Goal: Information Seeking & Learning: Learn about a topic

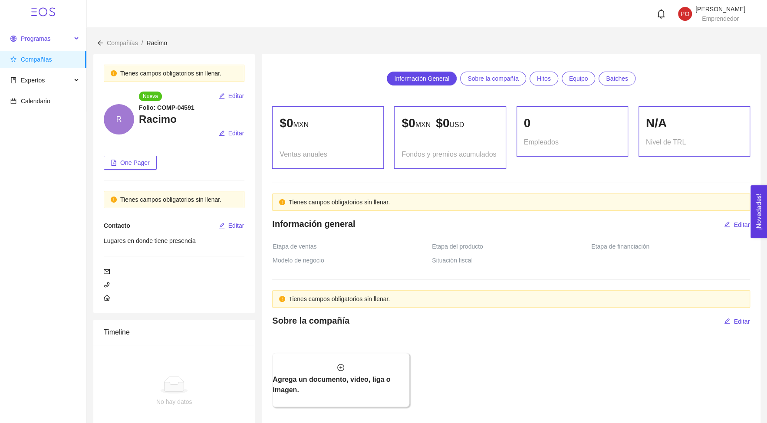
click at [29, 40] on span "Programas" at bounding box center [36, 38] width 30 height 7
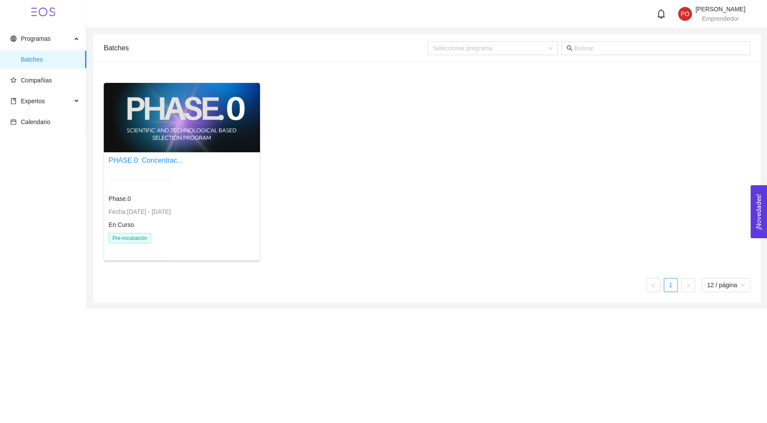
click at [183, 155] on div "PHASE.0: Concentrac..." at bounding box center [146, 160] width 75 height 11
click at [172, 134] on div at bounding box center [182, 117] width 156 height 69
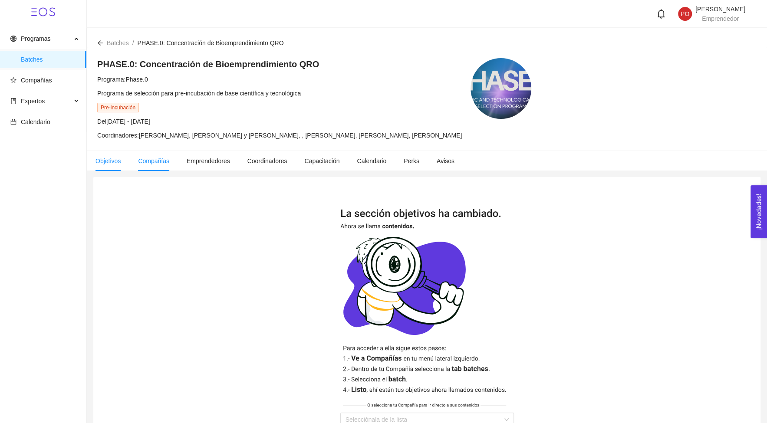
click at [156, 171] on li "Compañías" at bounding box center [153, 161] width 49 height 20
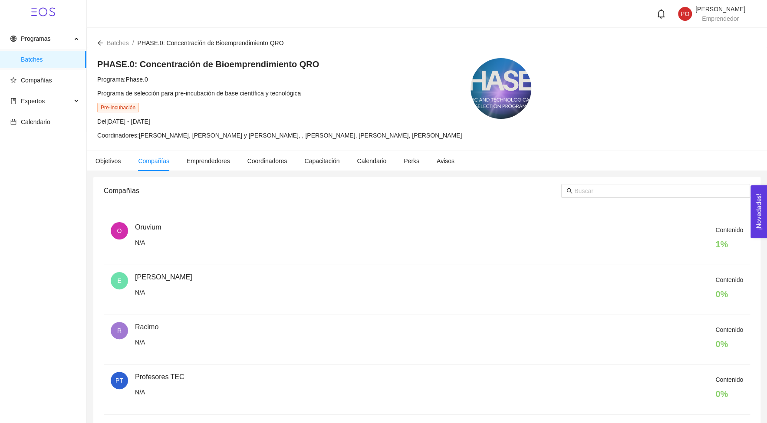
click at [127, 330] on span "R" at bounding box center [119, 330] width 17 height 17
click at [140, 325] on div "Contenido 0 %" at bounding box center [439, 340] width 608 height 30
click at [123, 221] on li "O Oruvium N/A Contenido 1 %" at bounding box center [427, 240] width 647 height 50
click at [124, 221] on li "O Oruvium N/A Contenido 1 %" at bounding box center [427, 240] width 647 height 50
click at [136, 222] on div "Oruvium" at bounding box center [148, 227] width 26 height 10
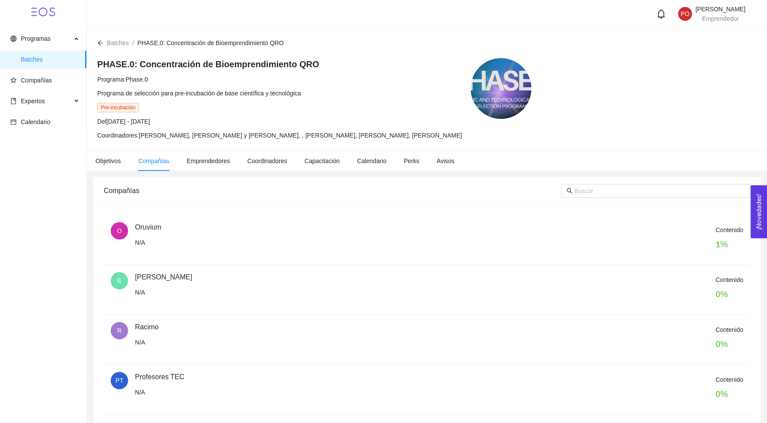
click at [132, 367] on li "PT Profesores TEC N/A Contenido 0 %" at bounding box center [427, 390] width 647 height 50
click at [131, 329] on div "R Racimo N/A" at bounding box center [123, 336] width 24 height 29
click at [120, 162] on span "Objetivos" at bounding box center [108, 161] width 25 height 7
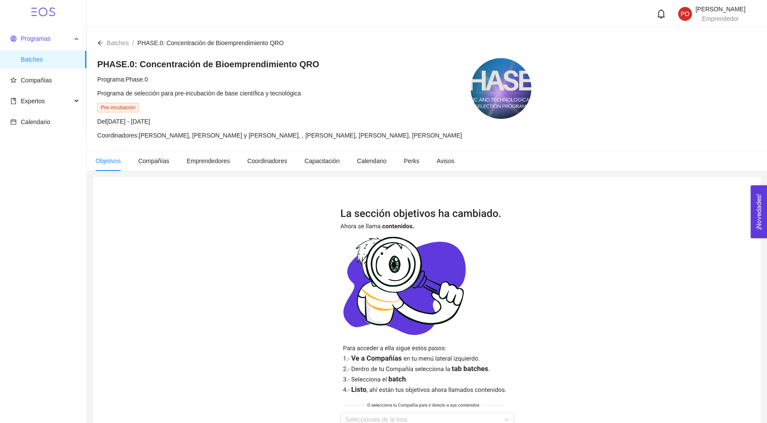
click at [38, 34] on span "Programas" at bounding box center [40, 38] width 61 height 17
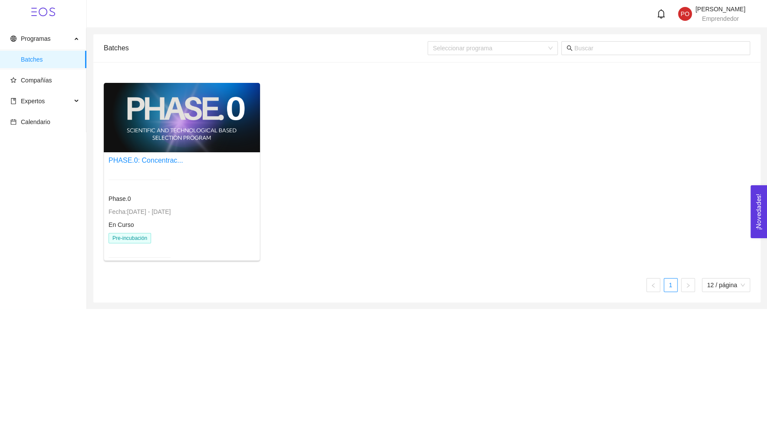
click at [38, 35] on span "Programas" at bounding box center [40, 38] width 61 height 17
click at [27, 127] on span "Calendario" at bounding box center [44, 121] width 69 height 17
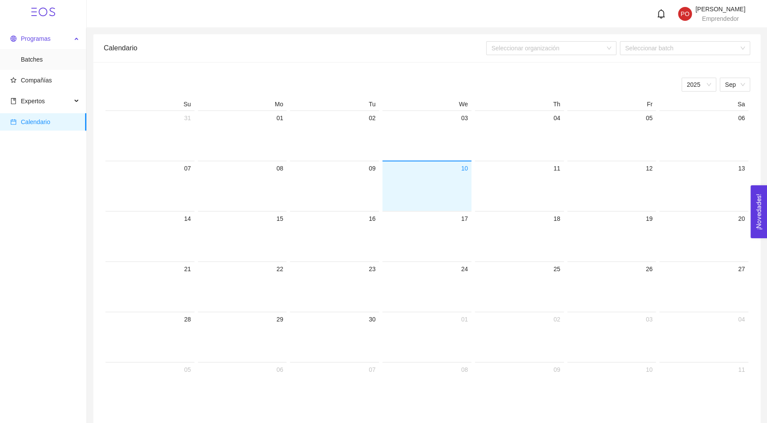
click at [38, 33] on span "Programas" at bounding box center [40, 38] width 61 height 17
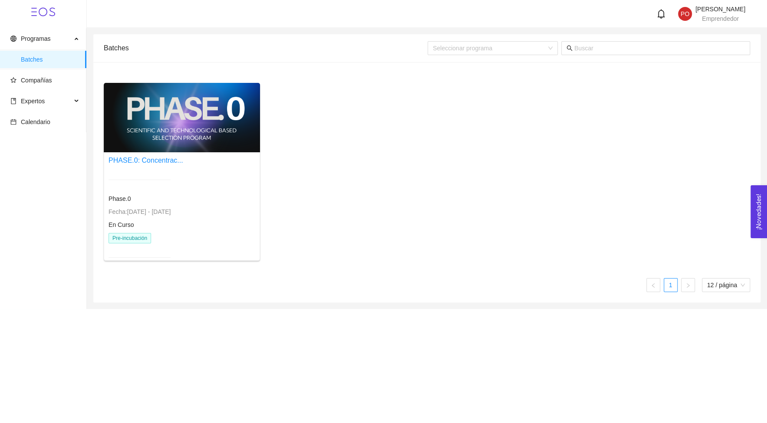
click at [38, 33] on span "Programas" at bounding box center [40, 38] width 61 height 17
click at [149, 132] on div at bounding box center [182, 117] width 156 height 69
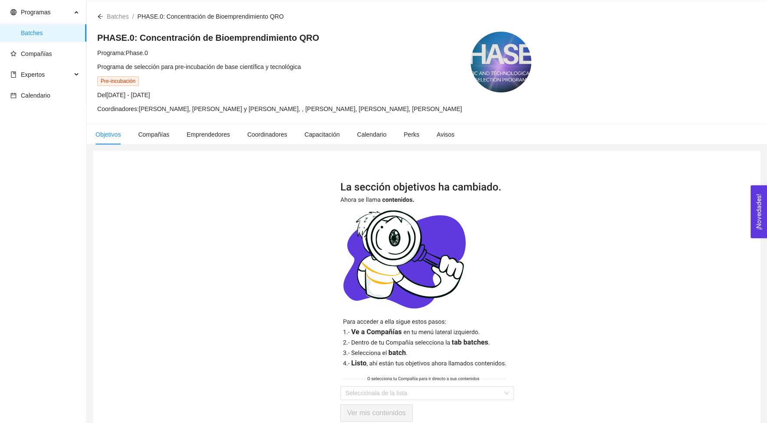
scroll to position [28, 0]
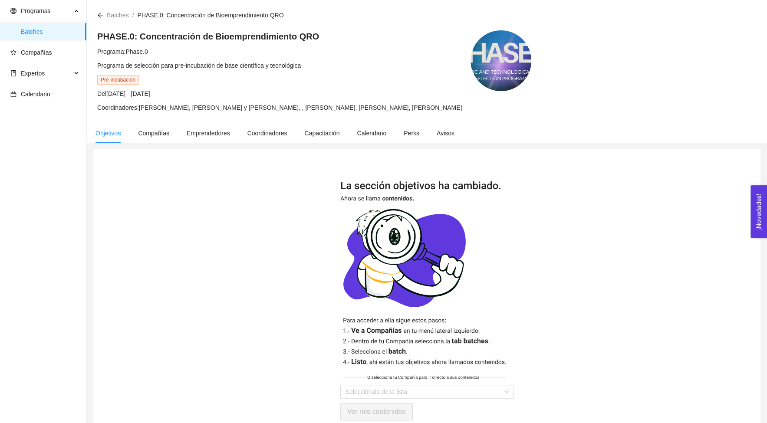
click at [101, 17] on icon "arrow-left" at bounding box center [100, 15] width 6 height 6
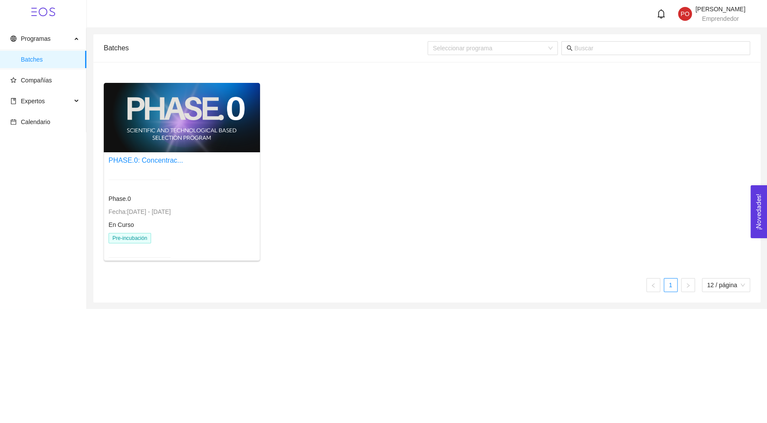
click at [115, 135] on div at bounding box center [182, 117] width 156 height 69
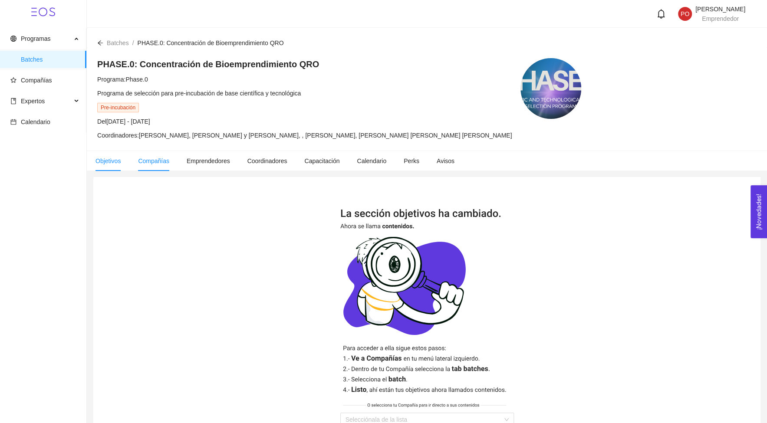
click at [155, 153] on li "Compañías" at bounding box center [153, 161] width 49 height 20
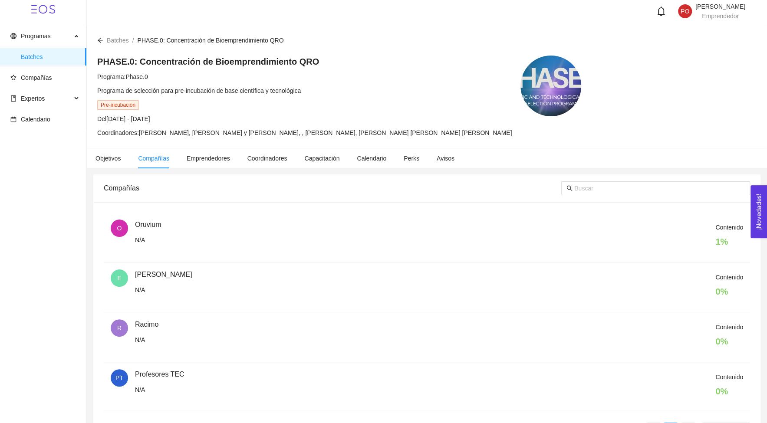
scroll to position [32, 0]
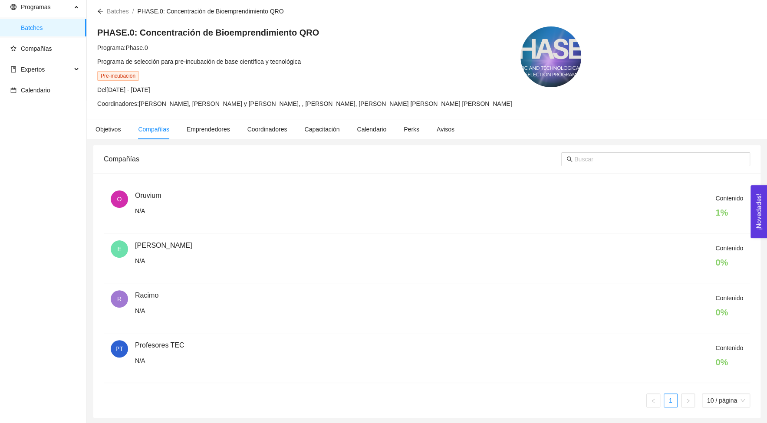
click at [116, 298] on span "R" at bounding box center [119, 299] width 17 height 17
click at [117, 299] on span "R" at bounding box center [119, 299] width 4 height 17
click at [118, 299] on span "R" at bounding box center [119, 299] width 4 height 17
click at [169, 276] on li "E EcoTomate N/A Contenido 0 %" at bounding box center [427, 259] width 647 height 50
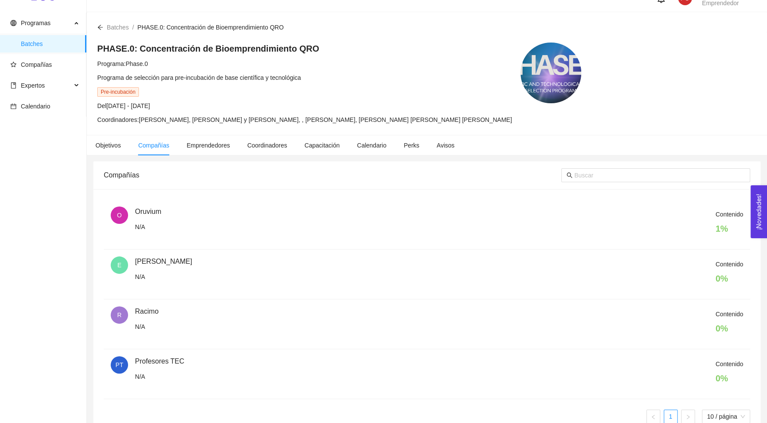
scroll to position [0, 0]
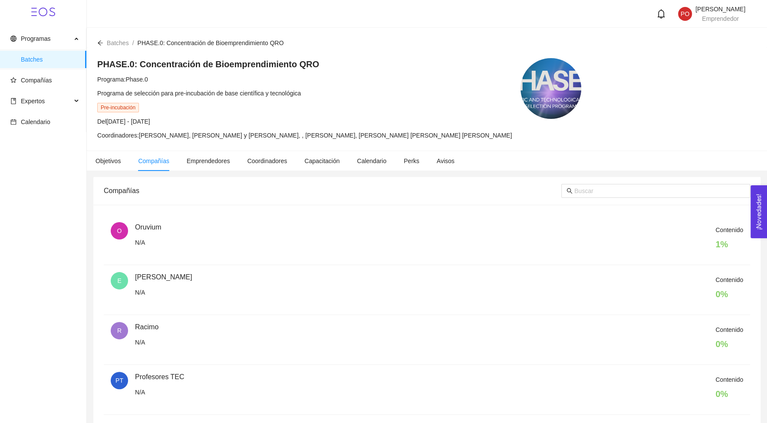
click at [120, 335] on span "R" at bounding box center [119, 330] width 4 height 17
click at [153, 164] on span "Compañías" at bounding box center [153, 161] width 31 height 7
click at [133, 185] on div "Compañías" at bounding box center [333, 191] width 458 height 25
click at [100, 163] on span "Objetivos" at bounding box center [108, 161] width 25 height 7
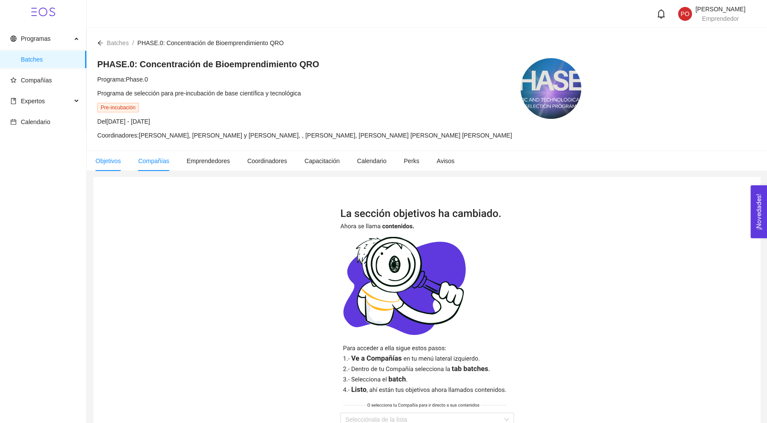
click at [158, 160] on span "Compañías" at bounding box center [153, 161] width 31 height 7
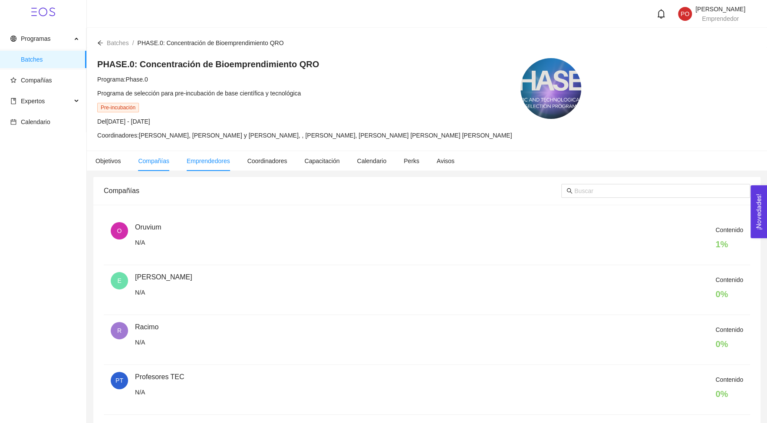
click at [213, 166] on li "Emprendedores" at bounding box center [208, 161] width 61 height 20
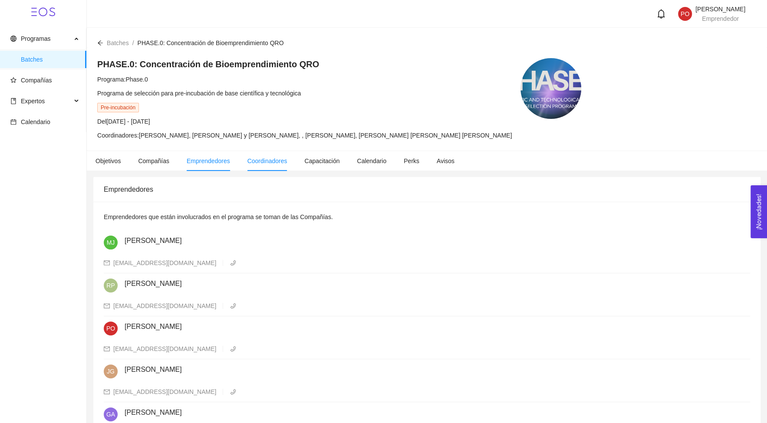
click at [272, 166] on li "Coordinadores" at bounding box center [267, 161] width 57 height 20
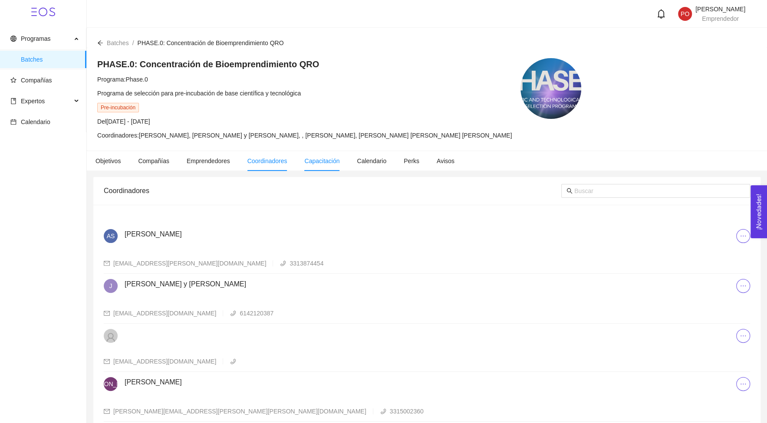
click at [322, 156] on li "Capacitación" at bounding box center [322, 161] width 53 height 20
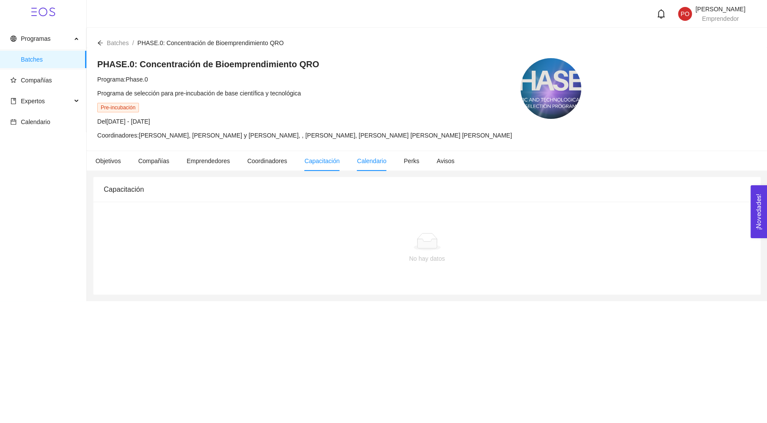
click at [377, 152] on li "Calendario" at bounding box center [371, 161] width 47 height 20
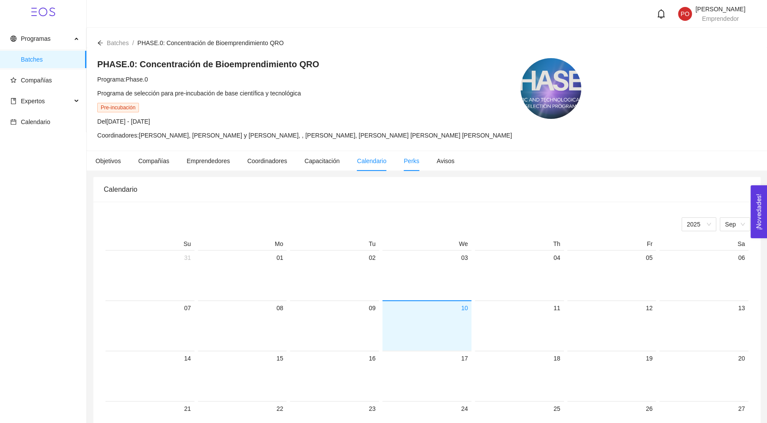
click at [407, 164] on li "Perks" at bounding box center [411, 161] width 33 height 20
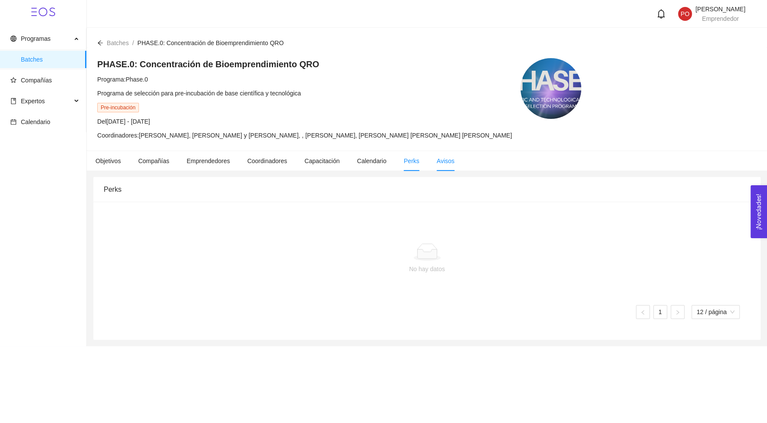
click at [445, 157] on li "Avisos" at bounding box center [445, 161] width 35 height 20
click at [171, 163] on li "Compañías" at bounding box center [153, 161] width 49 height 20
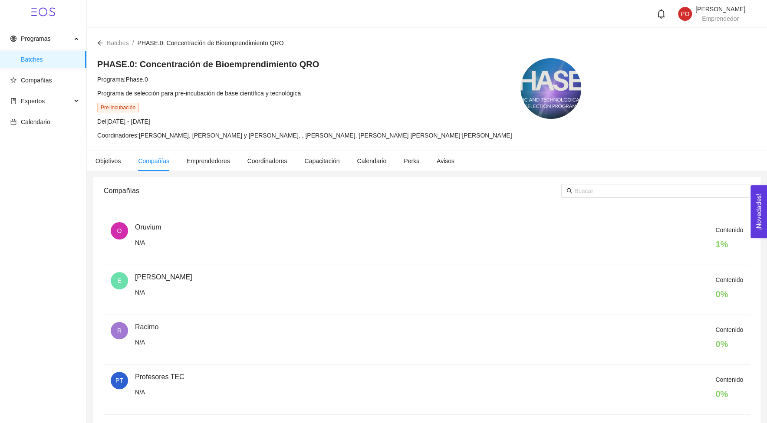
scroll to position [32, 0]
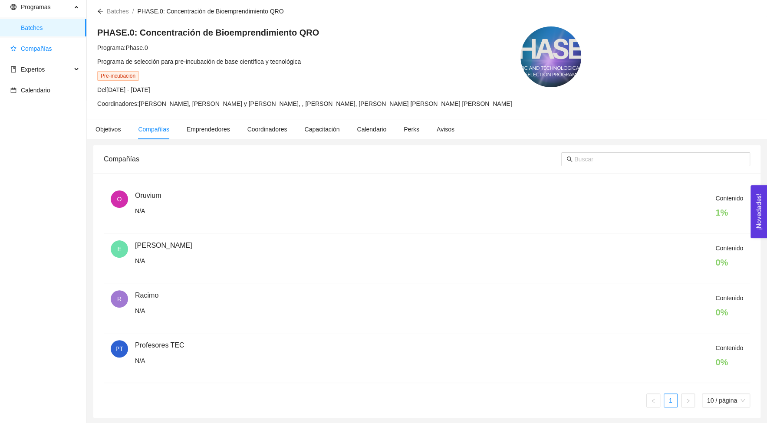
click at [32, 43] on span "Compañías" at bounding box center [44, 48] width 69 height 17
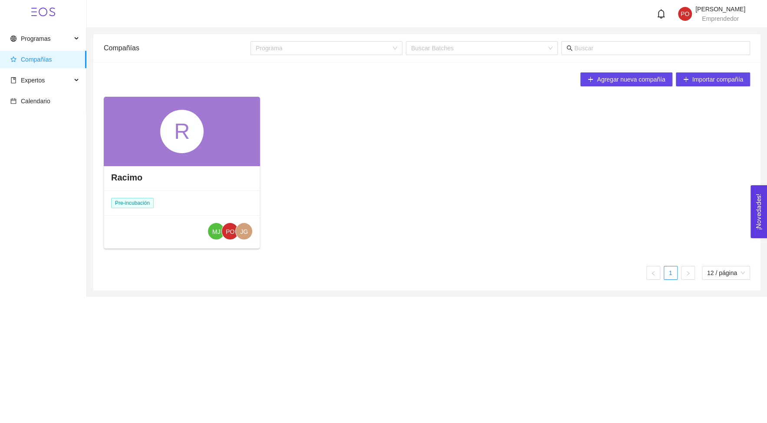
click at [178, 169] on div "Racimo" at bounding box center [181, 178] width 155 height 26
click at [162, 143] on div "R" at bounding box center [181, 131] width 43 height 43
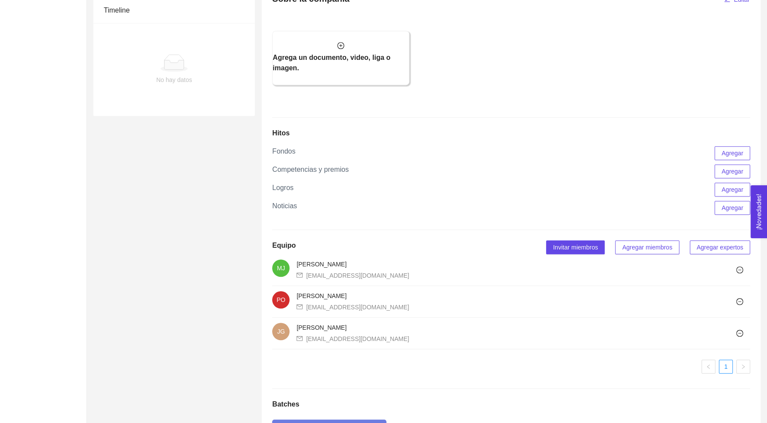
scroll to position [519, 0]
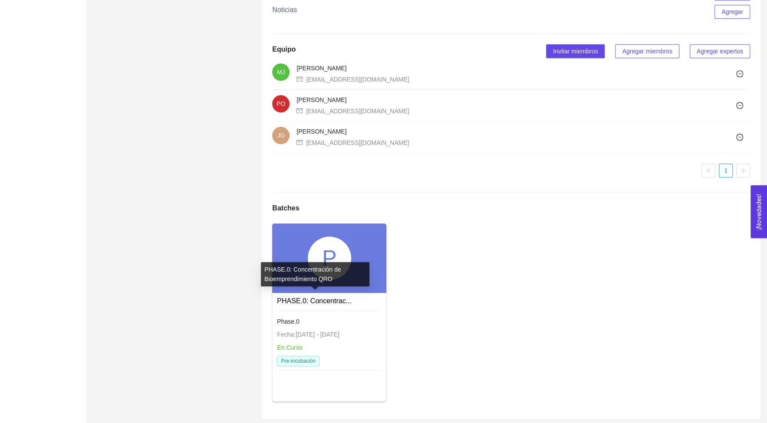
click at [311, 298] on link "PHASE.0: Concentrac..." at bounding box center [314, 301] width 75 height 7
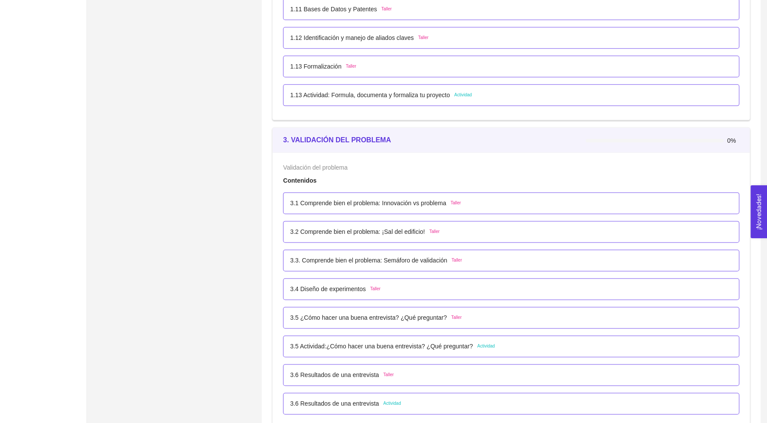
scroll to position [704, 0]
click at [324, 203] on p "3.1 Comprende bien el problema: Innovación vs problema" at bounding box center [368, 204] width 156 height 10
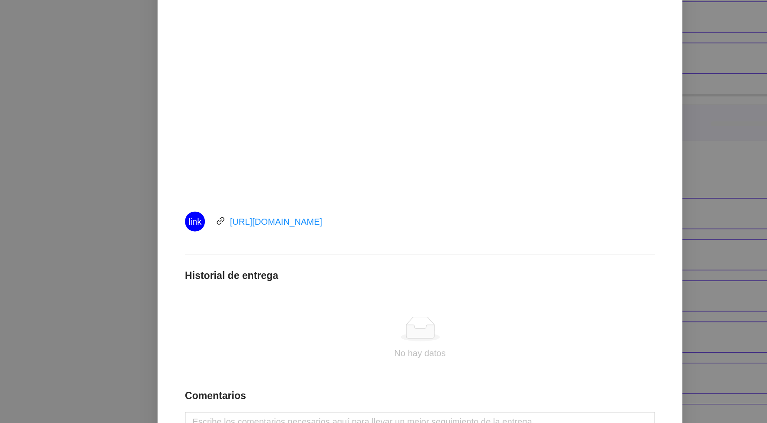
scroll to position [0, 0]
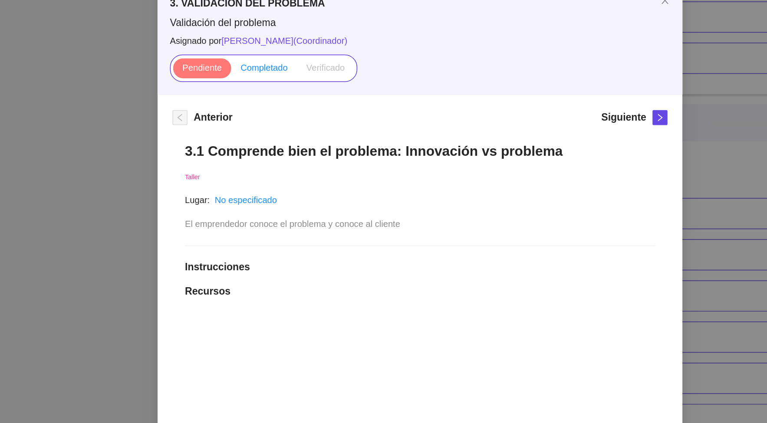
click at [277, 99] on span "Completado" at bounding box center [275, 102] width 33 height 7
click at [252, 104] on input "Completado" at bounding box center [252, 104] width 0 height 0
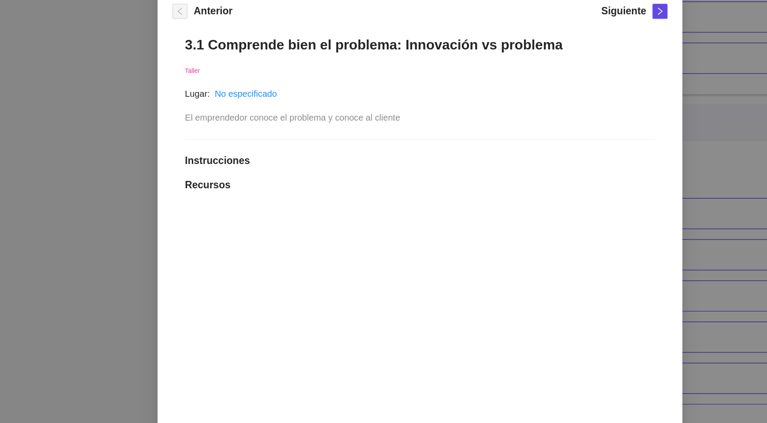
scroll to position [630, 0]
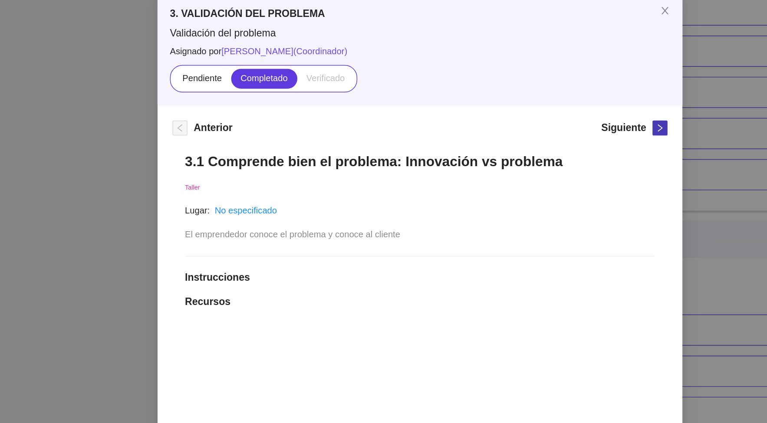
click at [548, 135] on icon "right" at bounding box center [551, 137] width 6 height 6
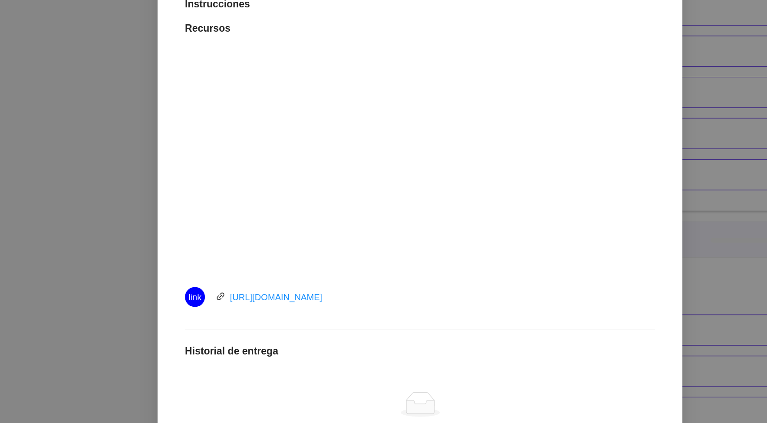
scroll to position [189, 0]
click at [279, 253] on link "https://youtu.be/0FL7b-5jbk0" at bounding box center [283, 255] width 64 height 7
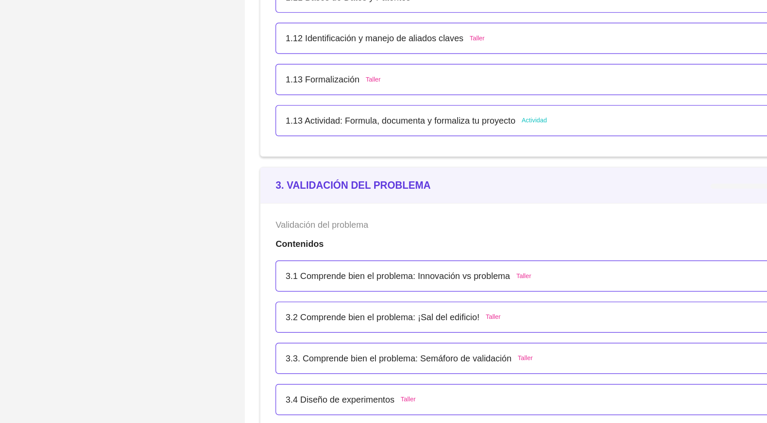
scroll to position [598, 0]
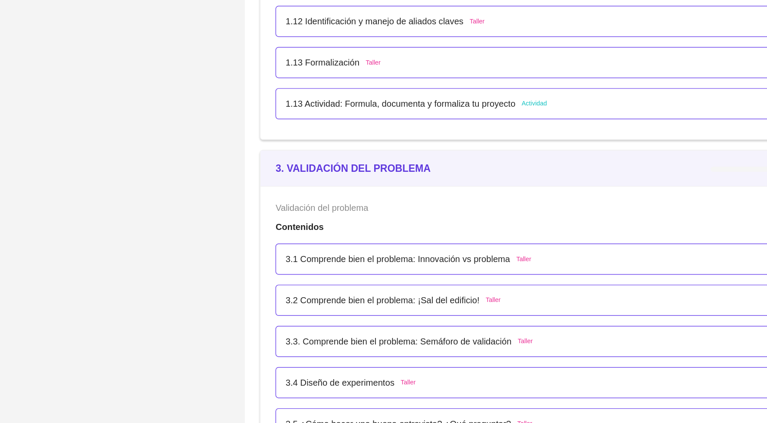
click at [319, 308] on p "3.1 Comprende bien el problema: Innovación vs problema" at bounding box center [368, 309] width 156 height 10
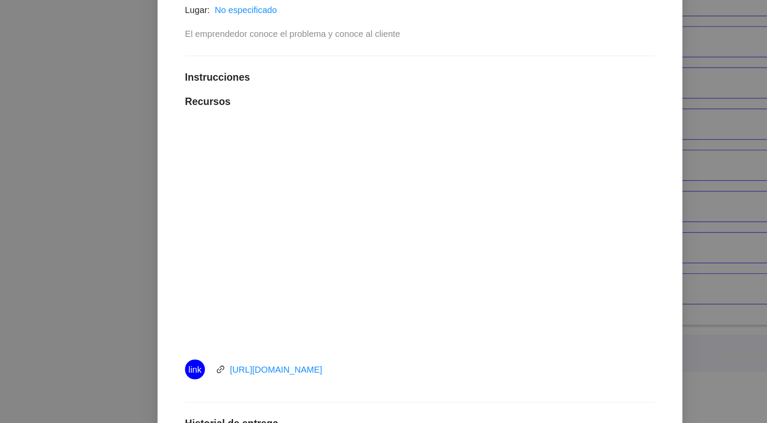
scroll to position [0, 0]
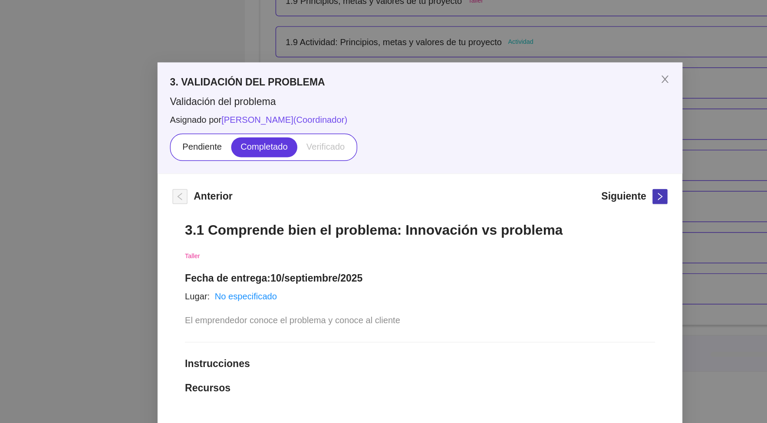
click at [546, 139] on span "right" at bounding box center [551, 137] width 10 height 6
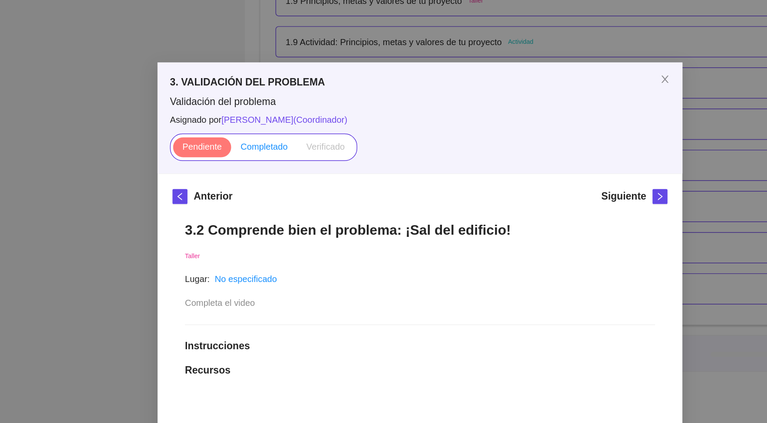
click at [274, 102] on span "Completado" at bounding box center [275, 102] width 33 height 7
click at [252, 104] on input "Completado" at bounding box center [252, 104] width 0 height 0
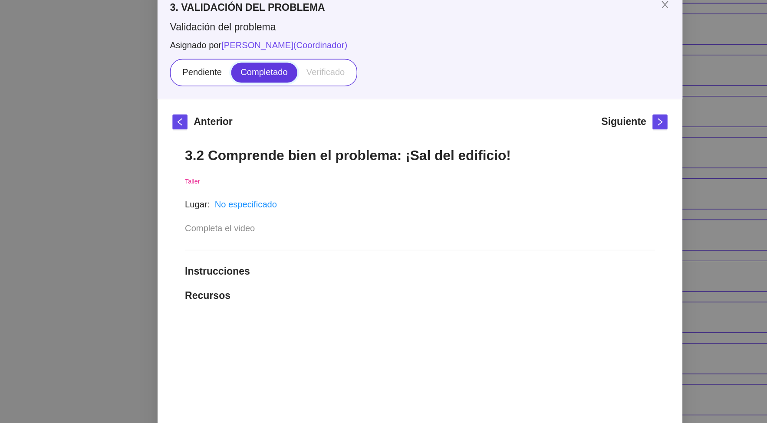
scroll to position [469, 0]
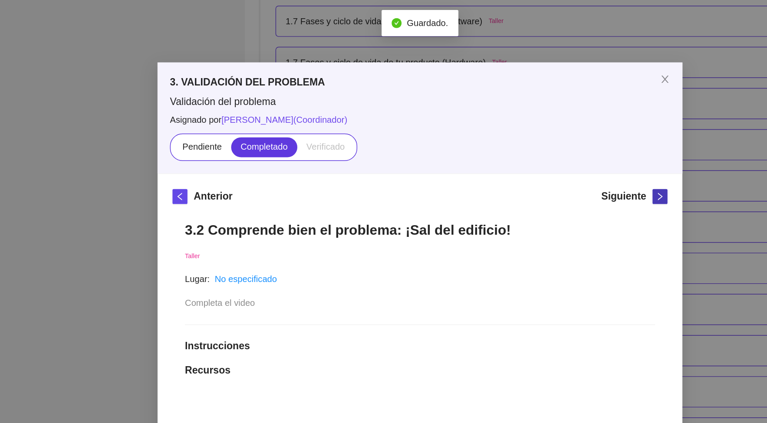
click at [549, 136] on icon "right" at bounding box center [551, 137] width 6 height 6
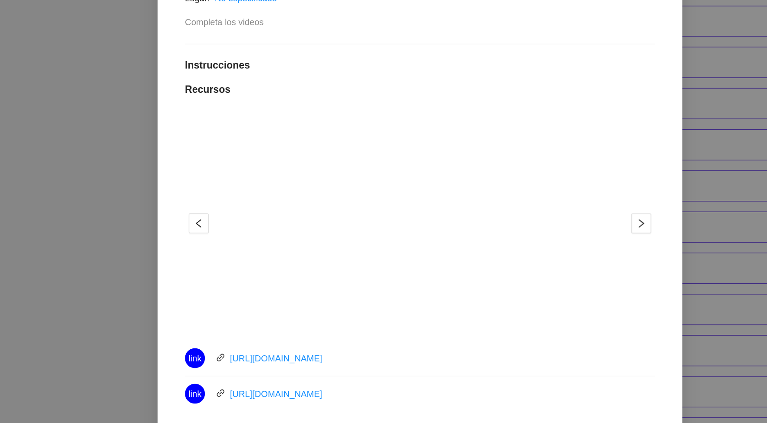
scroll to position [196, 0]
click at [287, 273] on link "[URL][DOMAIN_NAME]" at bounding box center [283, 273] width 64 height 7
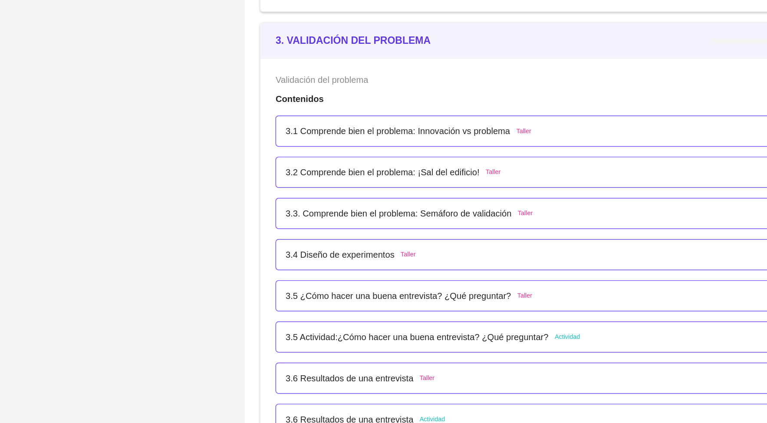
scroll to position [687, 0]
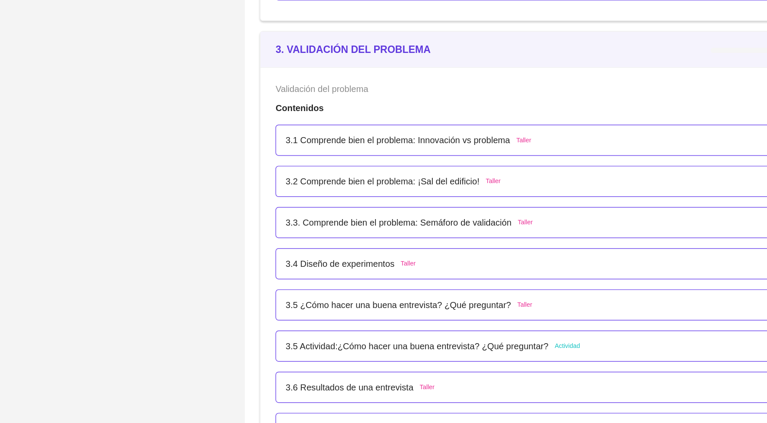
click at [335, 278] on p "3.3. Comprende bien el problema: Semáforo de validación" at bounding box center [368, 278] width 157 height 10
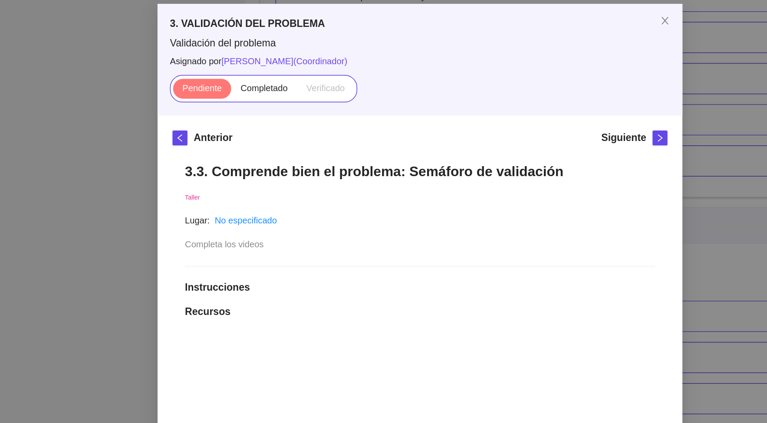
scroll to position [0, 0]
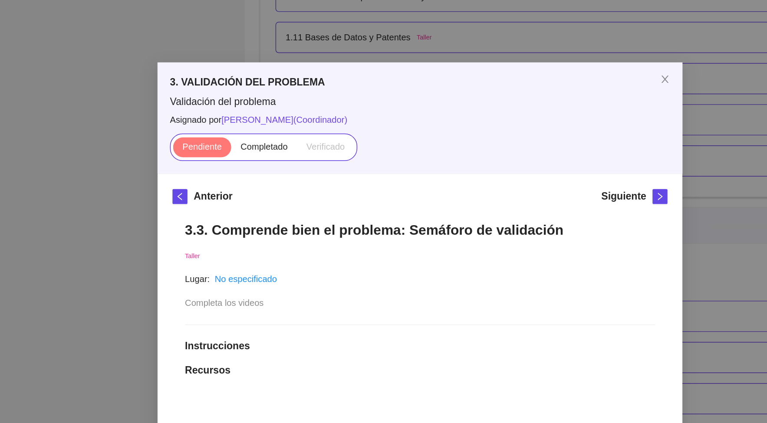
click at [278, 93] on div "Validación del problema Asignado por Ana Sofia Contreras Córdova ( Coordinador …" at bounding box center [384, 89] width 348 height 46
click at [278, 101] on span "Completado" at bounding box center [275, 102] width 33 height 7
click at [252, 104] on input "Completado" at bounding box center [252, 104] width 0 height 0
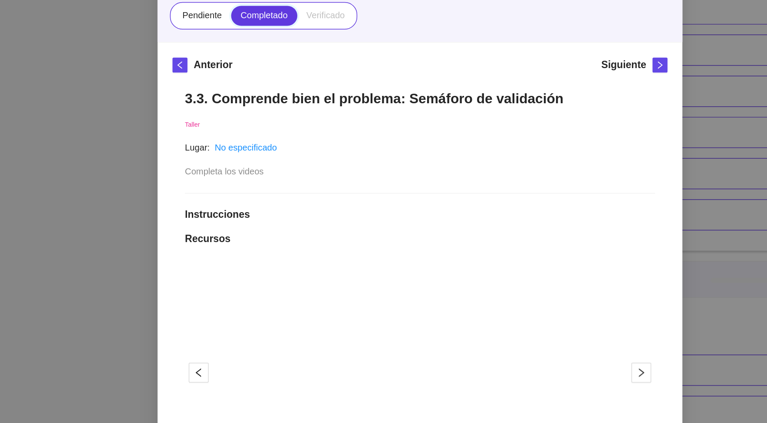
scroll to position [558, 0]
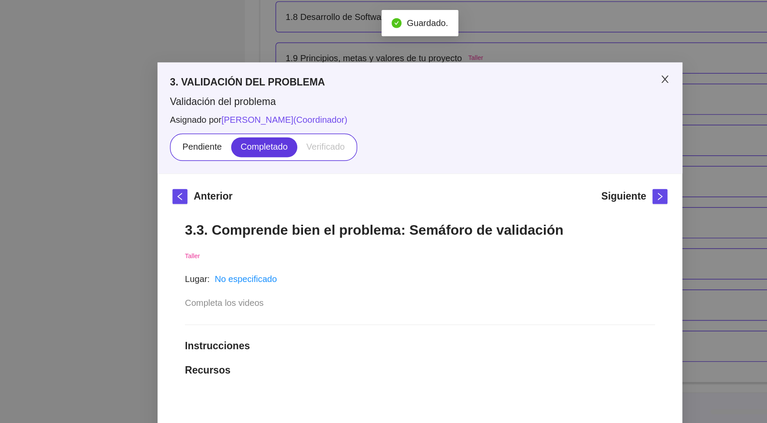
click at [553, 52] on icon "close" at bounding box center [554, 55] width 7 height 7
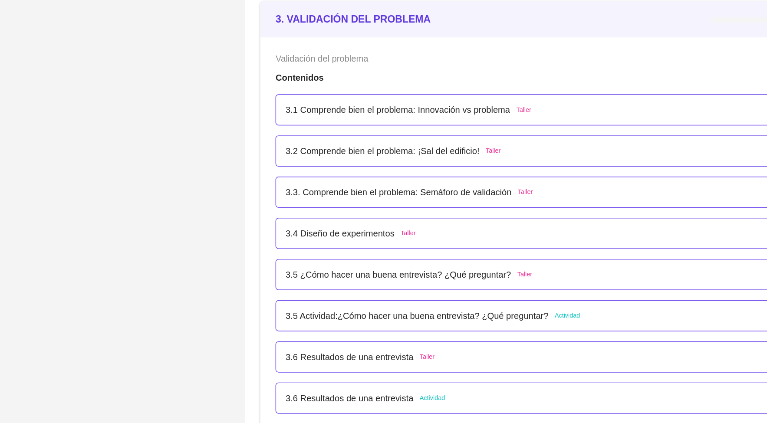
scroll to position [802, 0]
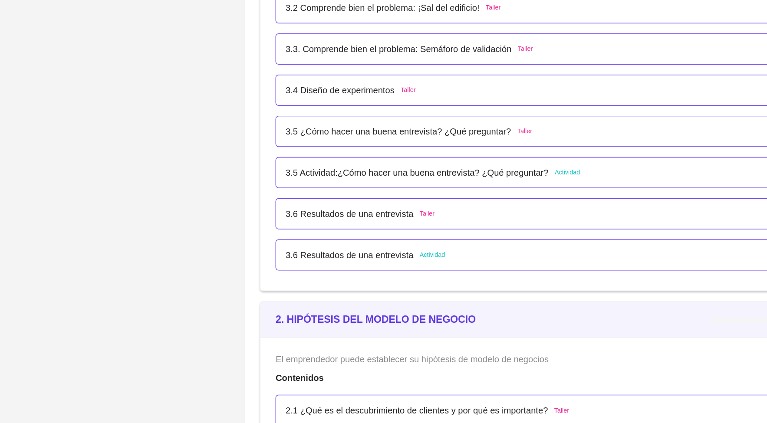
click at [334, 189] on p "3.4 Diseño de experimentos" at bounding box center [328, 192] width 76 height 10
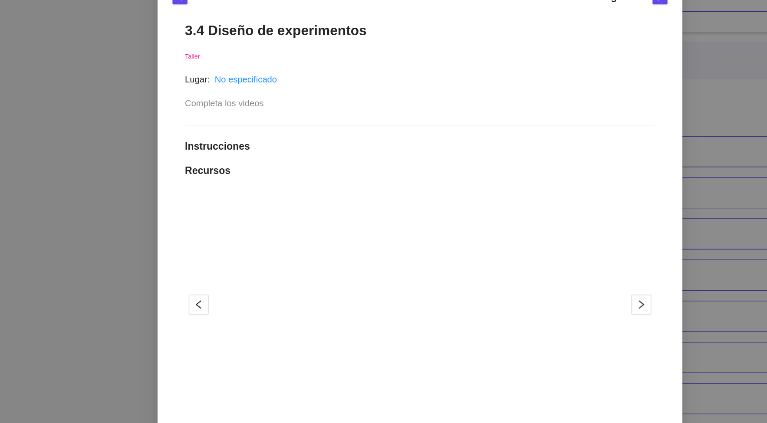
scroll to position [241, 0]
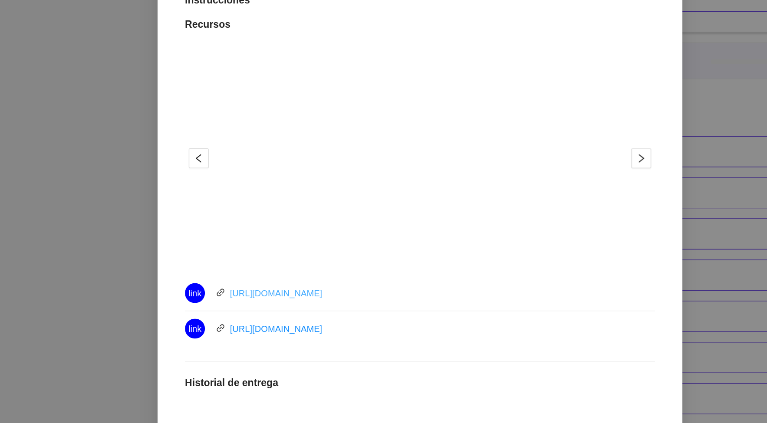
click link "https://youtu.be/DUAWuxQOgIA"
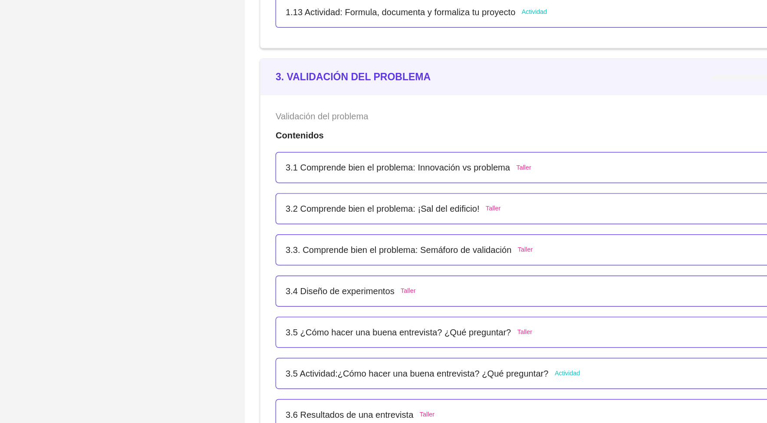
scroll to position [741, 0]
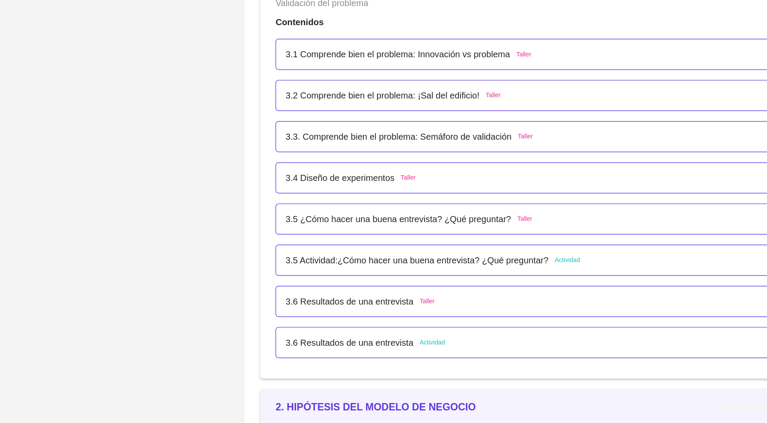
click at [305, 251] on p "3.4 Diseño de experimentos" at bounding box center [328, 253] width 76 height 10
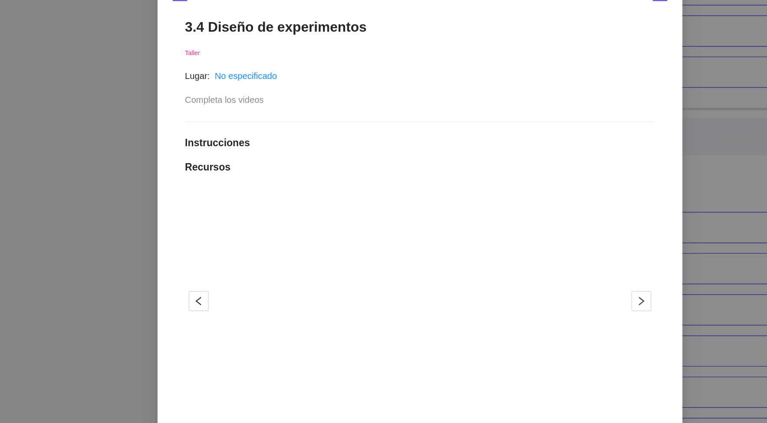
scroll to position [0, 0]
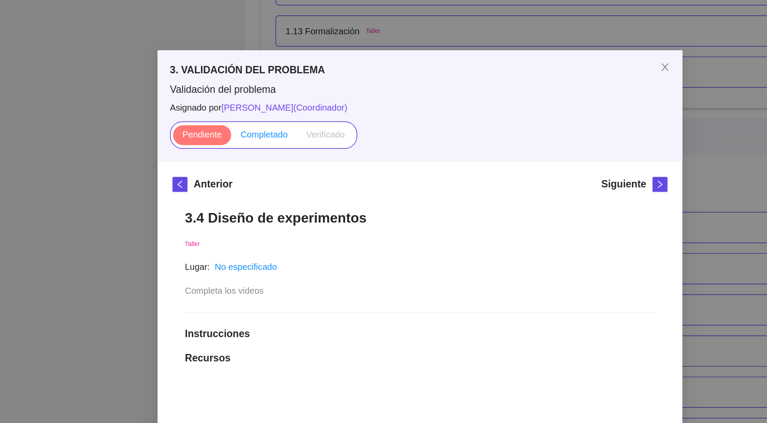
click at [265, 99] on span "Completado" at bounding box center [275, 102] width 33 height 7
click at [252, 104] on input "Completado" at bounding box center [252, 104] width 0 height 0
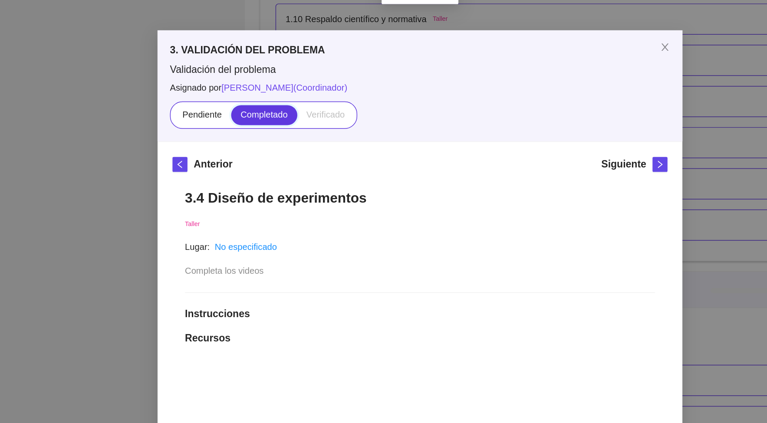
scroll to position [620, 0]
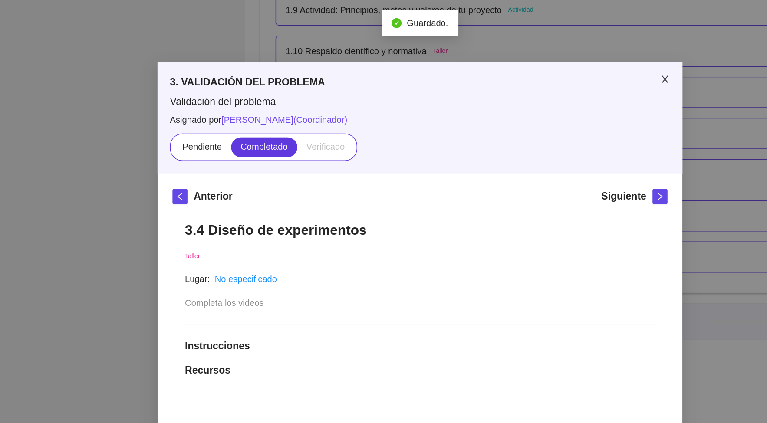
click at [549, 51] on span "Close" at bounding box center [554, 55] width 24 height 24
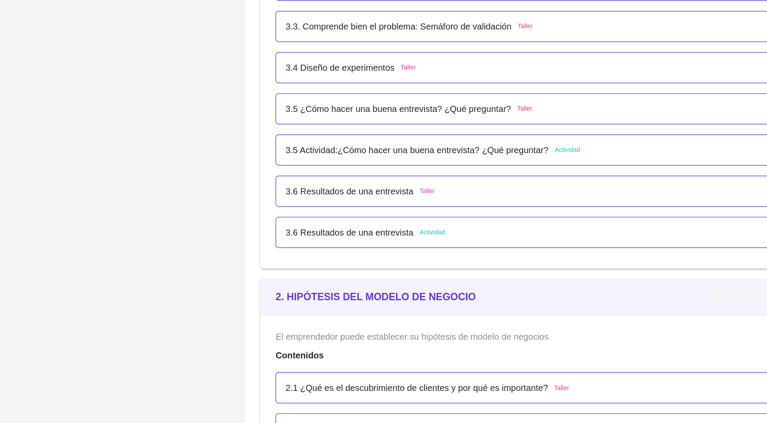
scroll to position [818, 0]
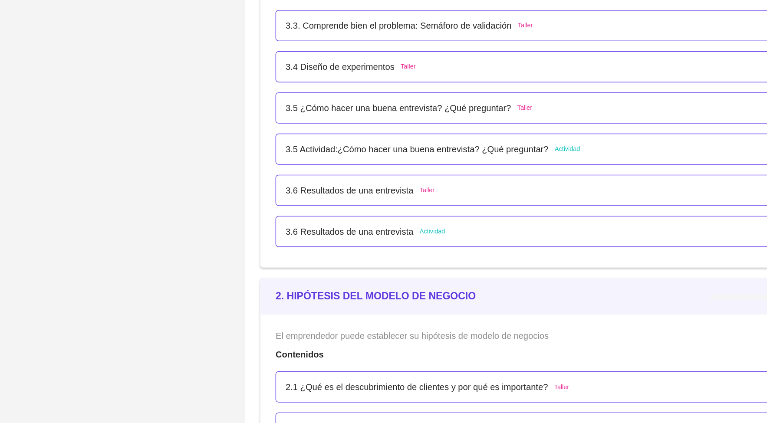
click at [442, 231] on p "3.5 Actividad:¿Cómo hacer una buena entrevista? ¿Qué preguntar?" at bounding box center [381, 233] width 183 height 10
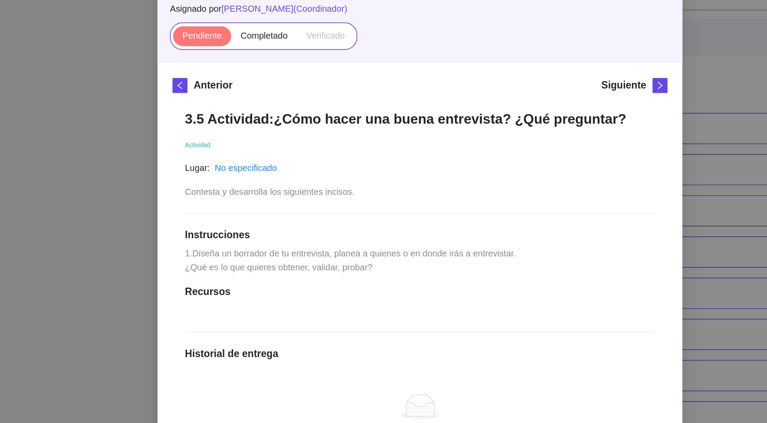
scroll to position [104, 0]
drag, startPoint x: 221, startPoint y: 167, endPoint x: 353, endPoint y: 175, distance: 132.3
click at [353, 175] on div "3.5 Actividad:¿Cómo hacer una buena entrevista? ¿Qué preguntar? Actividad Lugar…" at bounding box center [384, 230] width 344 height 325
copy span "¿Qué es lo que quieres obtener, validar, probar?"
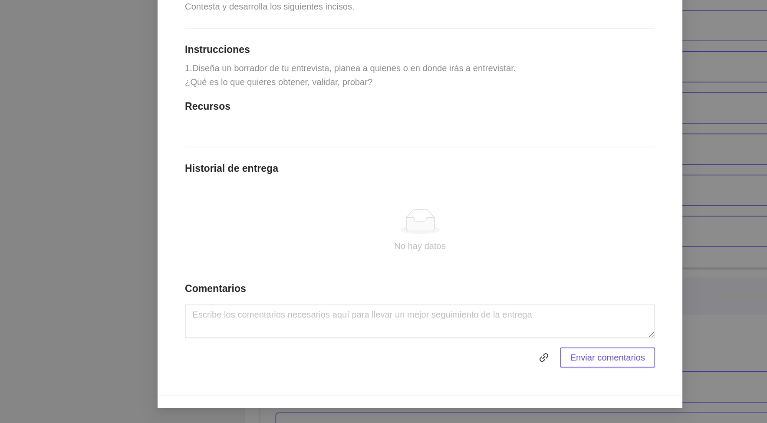
scroll to position [0, 0]
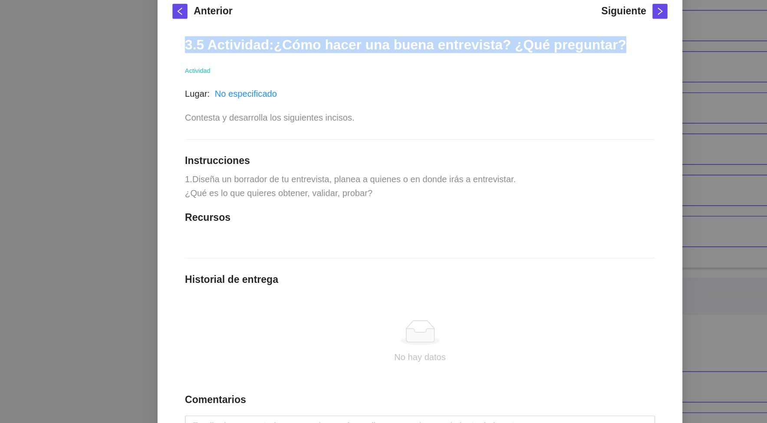
drag, startPoint x: 222, startPoint y: 159, endPoint x: 516, endPoint y: 162, distance: 294.1
click at [516, 162] on h1 "3.5 Actividad:¿Cómo hacer una buena entrevista? ¿Qué preguntar?" at bounding box center [383, 160] width 327 height 12
copy h1 "3.5 Actividad:¿Cómo hacer una buena entrevista? ¿Qué preguntar?"
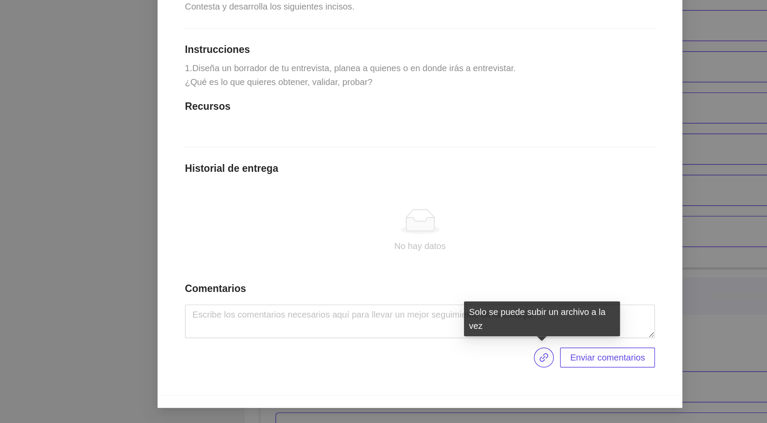
click at [471, 377] on icon "link" at bounding box center [469, 377] width 7 height 7
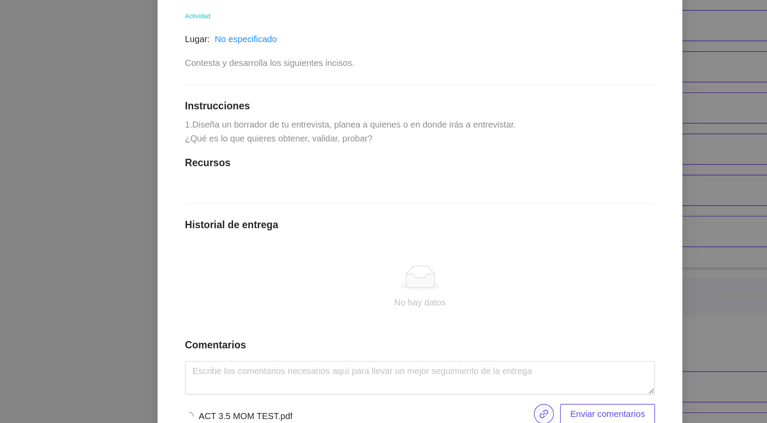
scroll to position [107, 0]
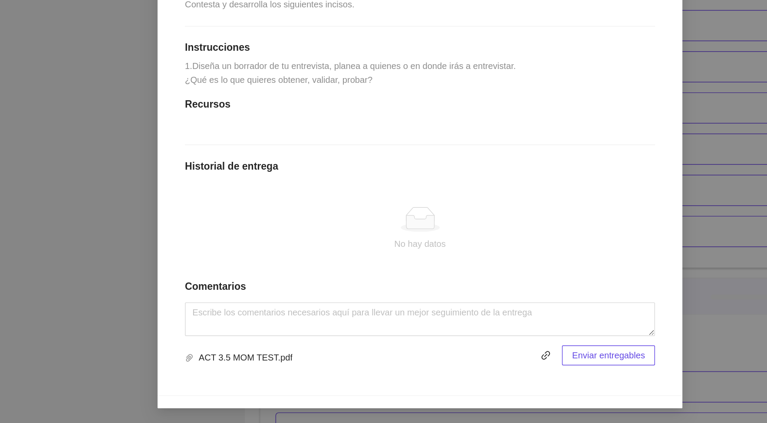
click at [502, 378] on span "Enviar entregables" at bounding box center [514, 376] width 51 height 10
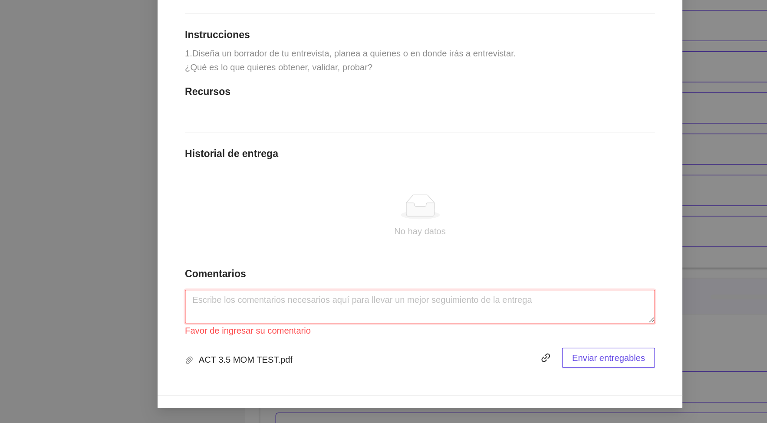
click at [452, 352] on textarea at bounding box center [383, 342] width 327 height 23
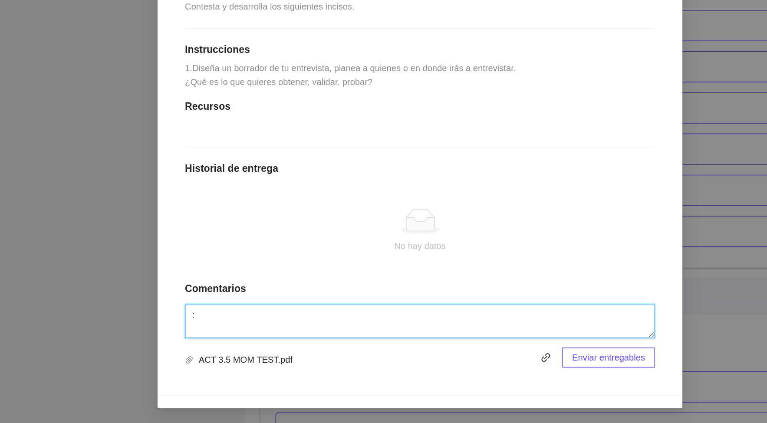
scroll to position [105, 0]
type textarea ":)"
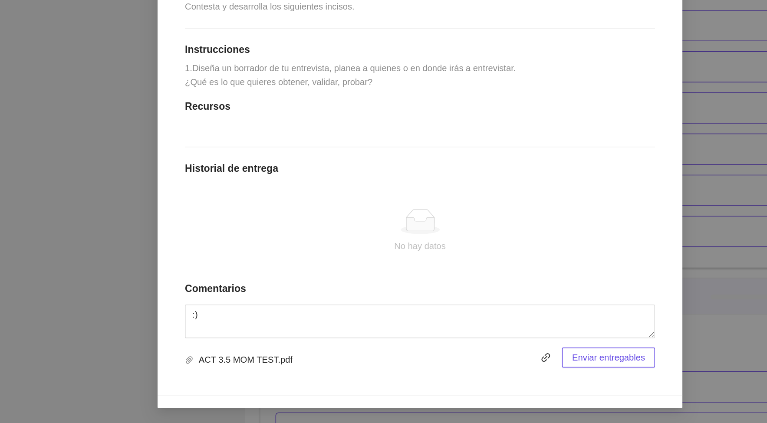
click at [532, 380] on span "Enviar entregables" at bounding box center [514, 378] width 51 height 10
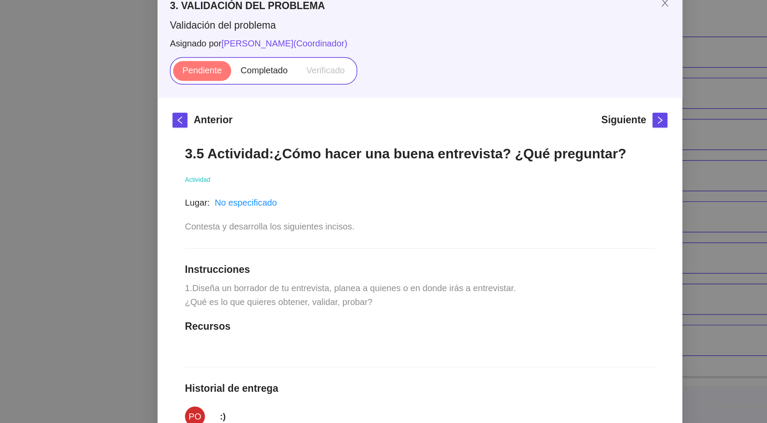
scroll to position [818, 0]
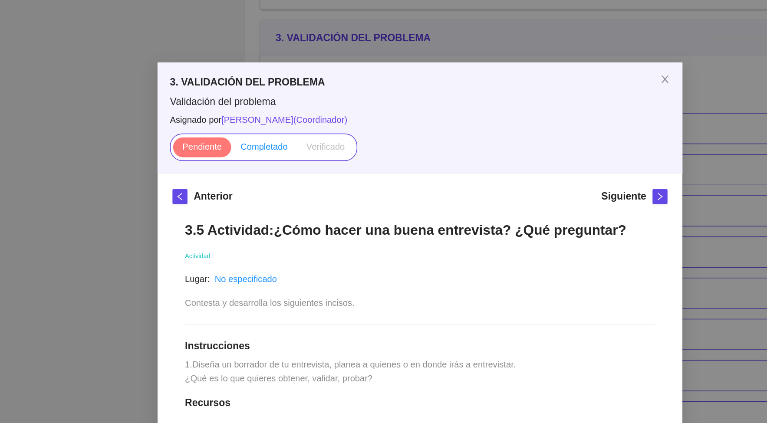
click at [281, 105] on span "Completado" at bounding box center [275, 102] width 33 height 7
click at [252, 104] on input "Completado" at bounding box center [252, 104] width 0 height 0
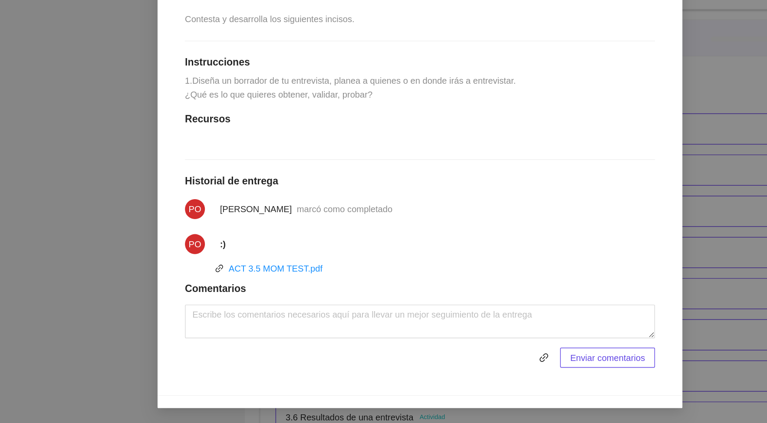
scroll to position [0, 0]
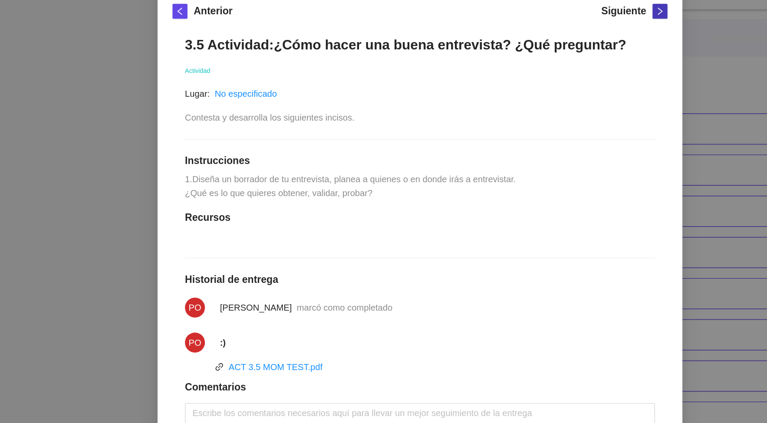
click at [550, 139] on icon "right" at bounding box center [551, 137] width 6 height 6
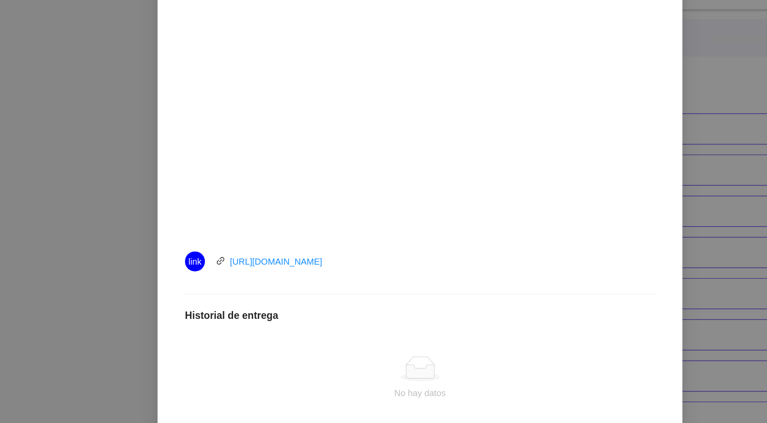
scroll to position [135, 0]
click at [316, 310] on link "[URL][DOMAIN_NAME]" at bounding box center [283, 310] width 64 height 7
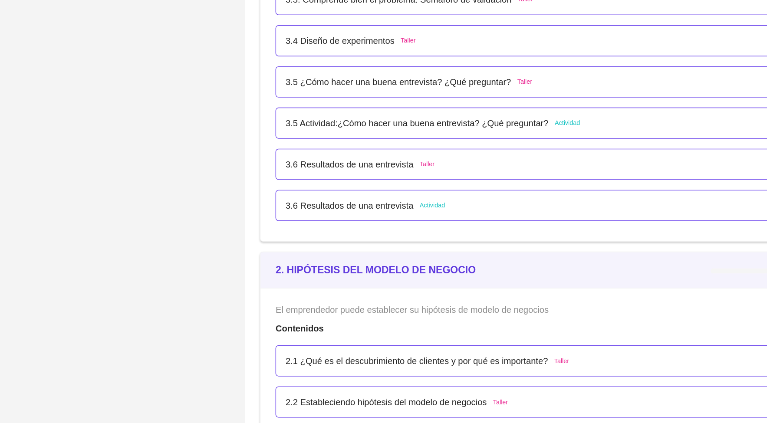
scroll to position [914, 0]
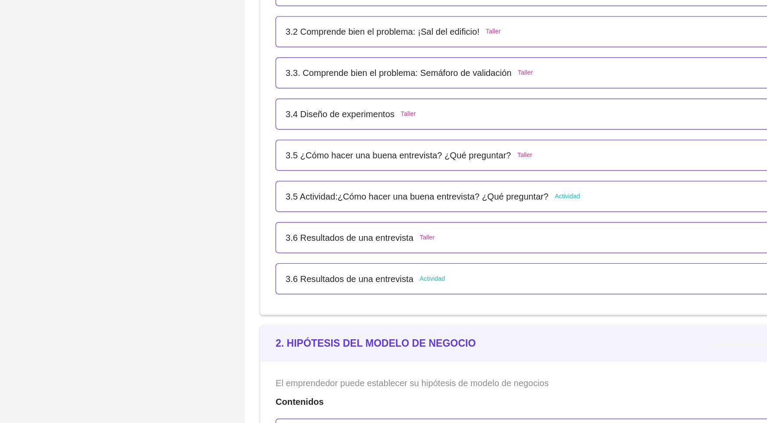
click at [337, 165] on p "3.6 Resultados de una entrevista" at bounding box center [334, 166] width 89 height 10
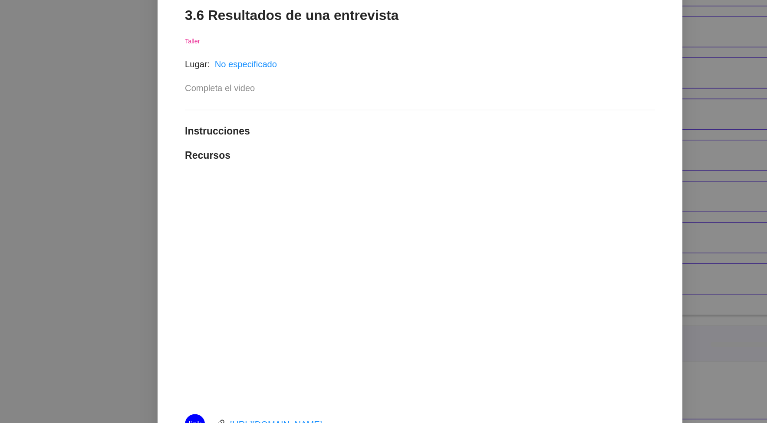
scroll to position [0, 0]
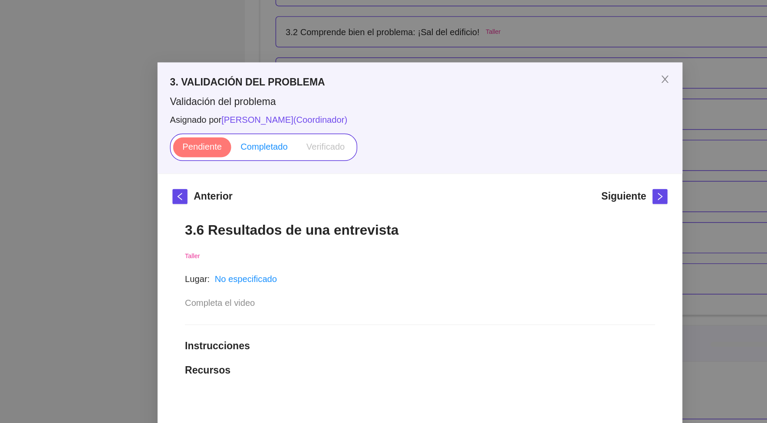
click at [275, 103] on span "Completado" at bounding box center [275, 102] width 33 height 7
click at [252, 104] on input "Completado" at bounding box center [252, 104] width 0 height 0
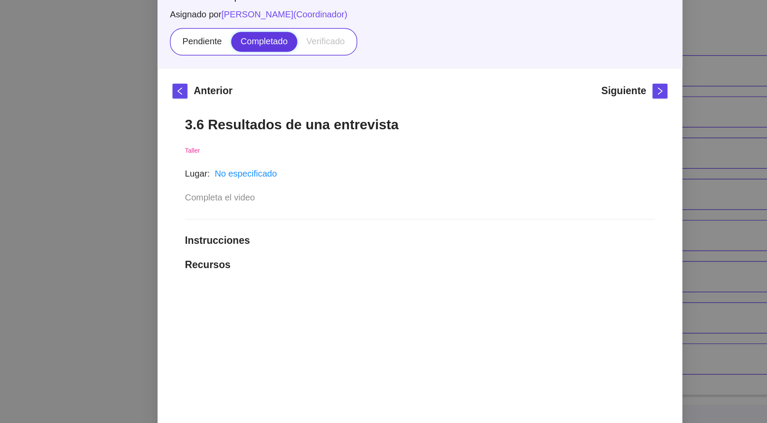
scroll to position [785, 0]
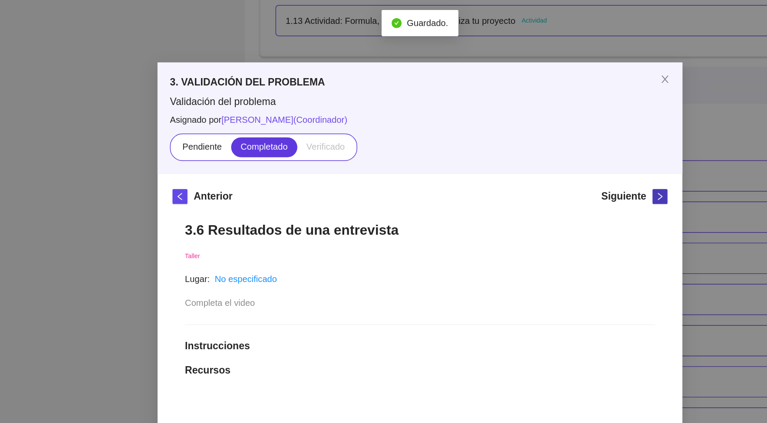
click at [548, 135] on icon "right" at bounding box center [551, 137] width 6 height 6
